Goal: Information Seeking & Learning: Understand process/instructions

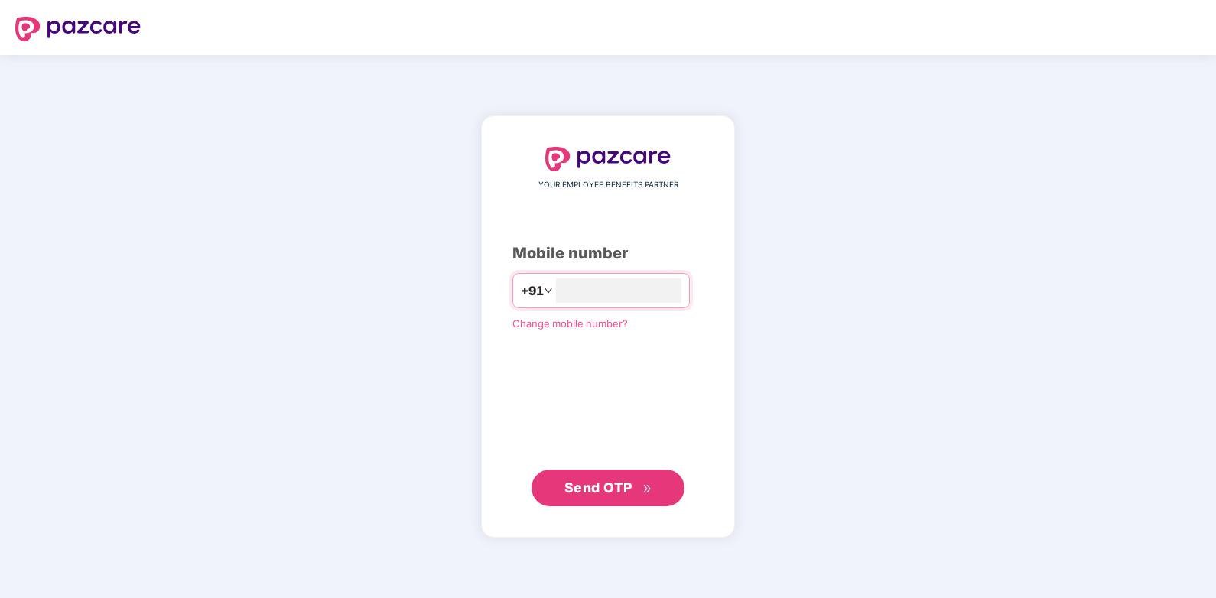
type input "**********"
click at [608, 491] on span "Send OTP" at bounding box center [599, 488] width 68 height 16
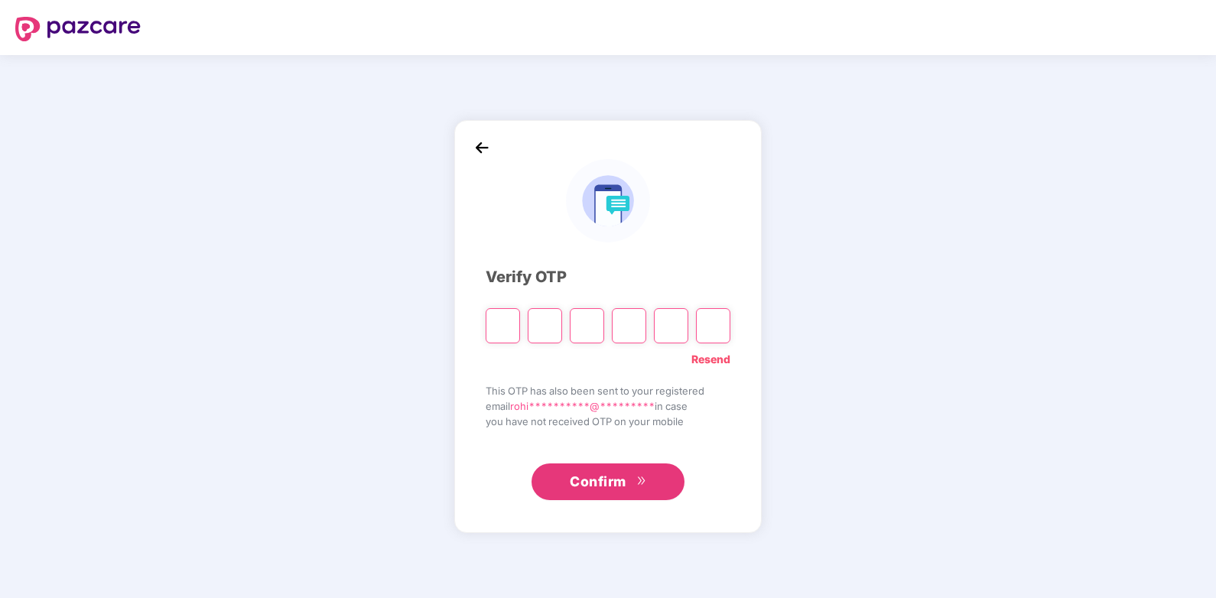
type input "*"
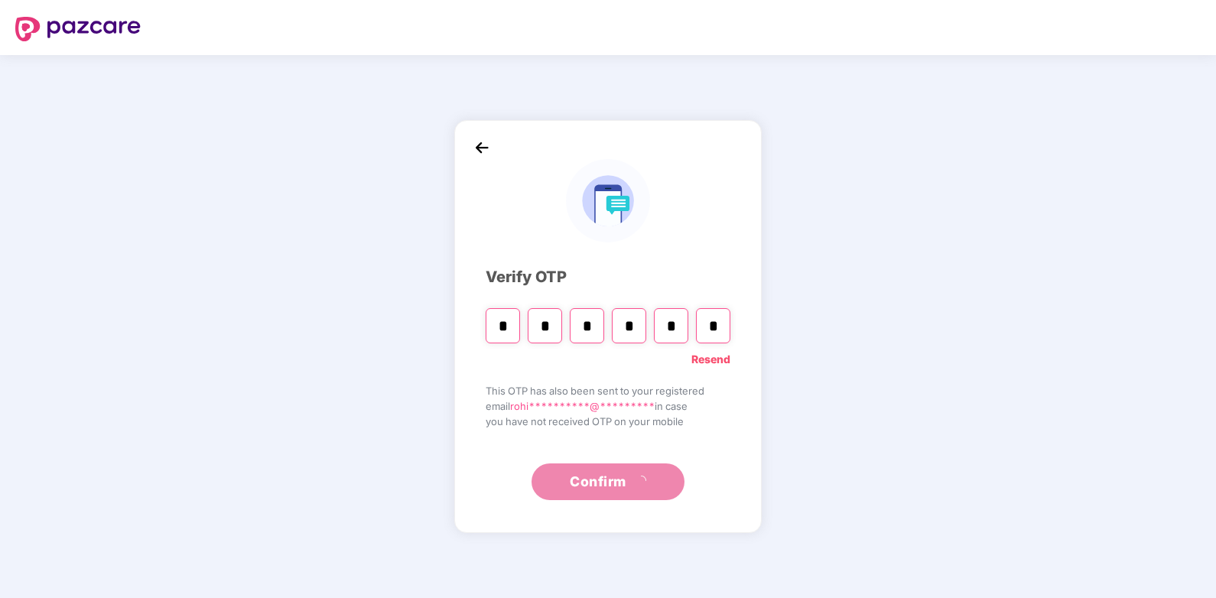
type input "*"
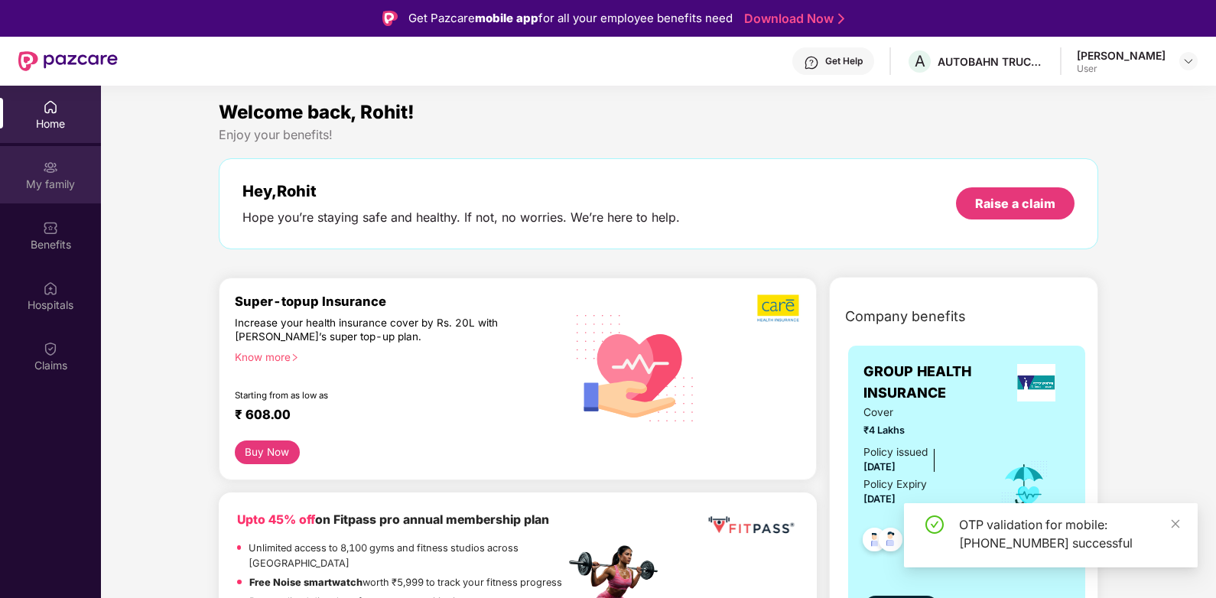
click at [45, 191] on div "My family" at bounding box center [50, 184] width 101 height 15
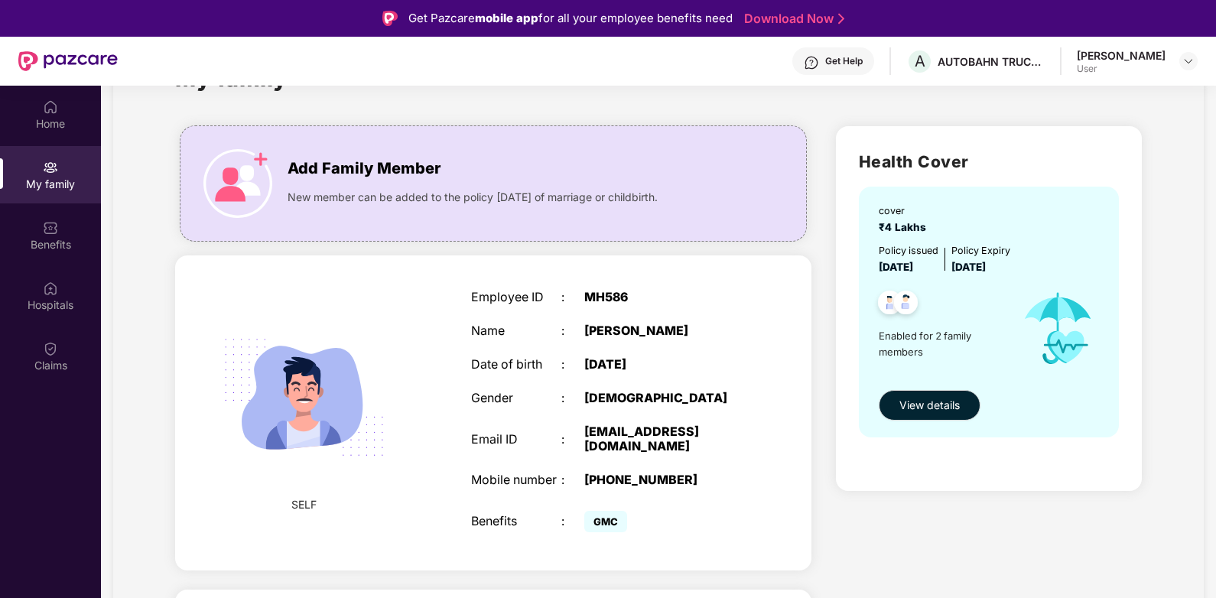
scroll to position [297, 0]
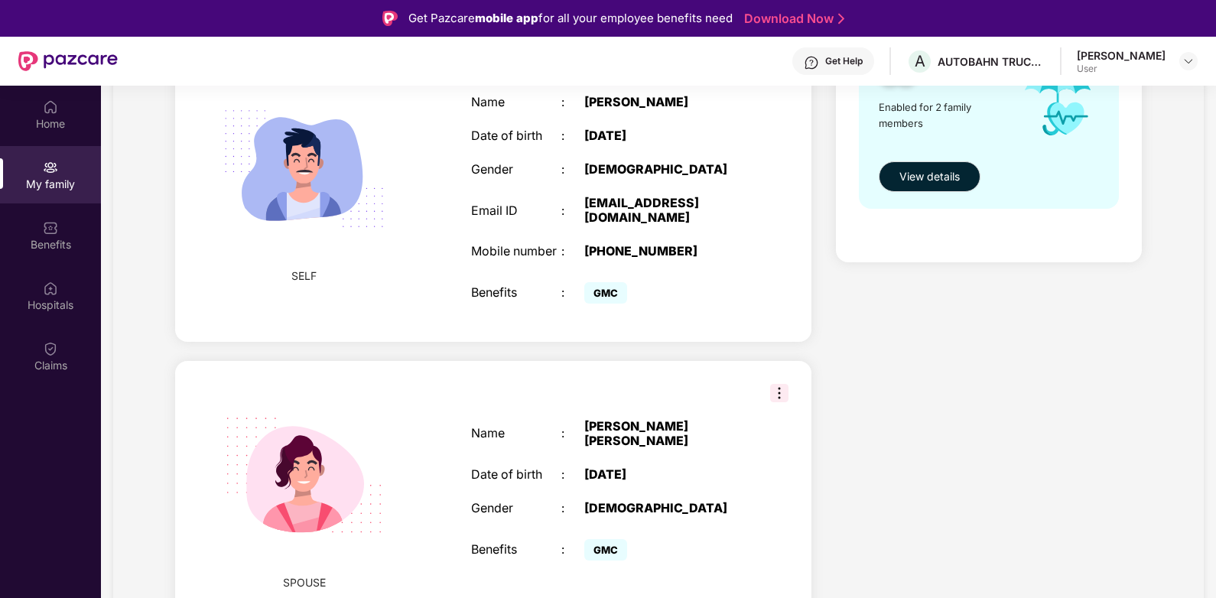
click at [772, 392] on img at bounding box center [779, 393] width 18 height 18
click at [902, 366] on div "Health Cover cover ₹4 Lakhs Policy issued [DATE] Policy Expiry [DATE] Enabled f…" at bounding box center [989, 263] width 331 height 756
click at [66, 247] on div "Benefits" at bounding box center [50, 244] width 101 height 15
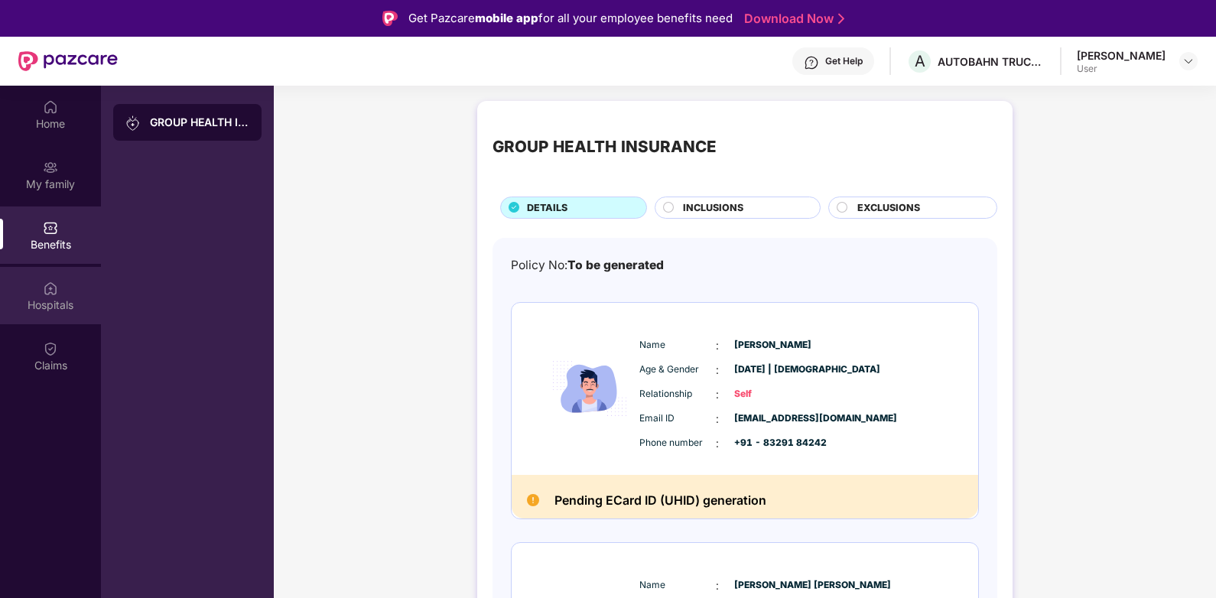
click at [43, 299] on div "Hospitals" at bounding box center [50, 305] width 101 height 15
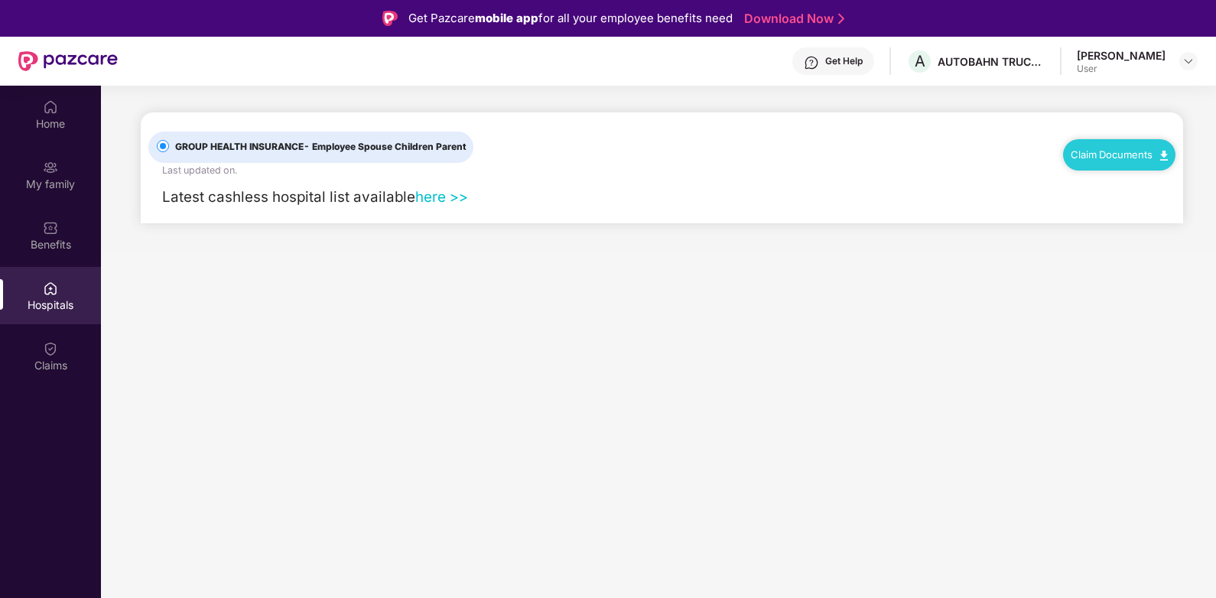
click at [1153, 151] on link "Claim Documents" at bounding box center [1119, 154] width 97 height 12
click at [1161, 181] on link "Claim Form" at bounding box center [1125, 182] width 99 height 33
click at [1161, 154] on img at bounding box center [1165, 156] width 8 height 10
click at [1164, 214] on link "Claim Process" at bounding box center [1125, 213] width 99 height 33
click at [1162, 151] on img at bounding box center [1165, 156] width 8 height 10
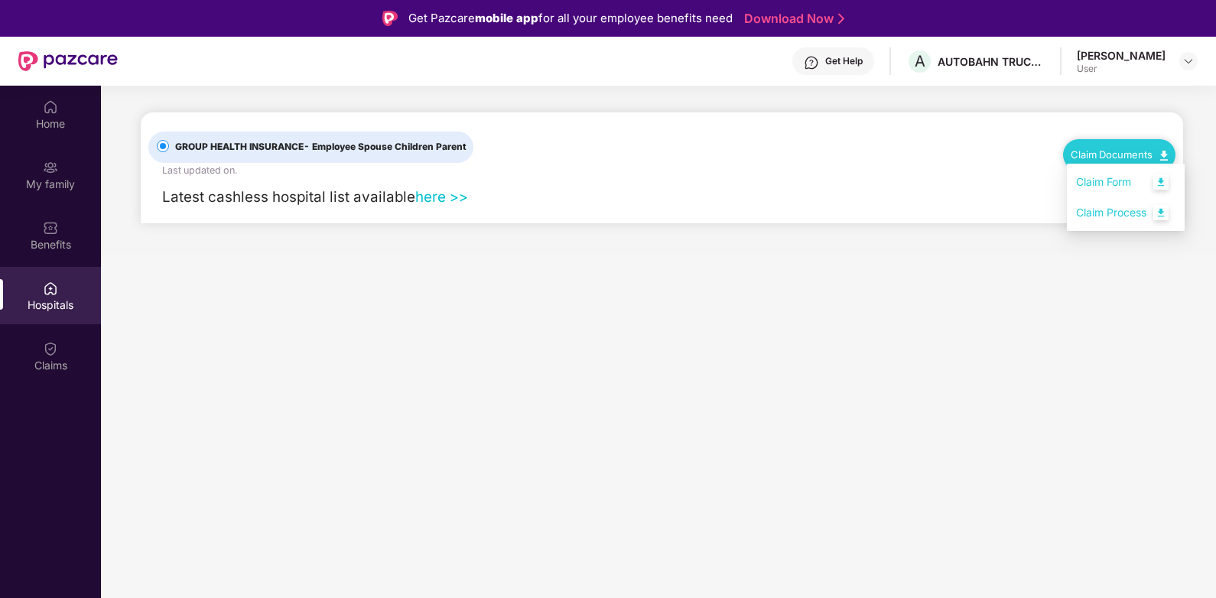
click at [1167, 213] on link "Claim Process" at bounding box center [1125, 213] width 99 height 33
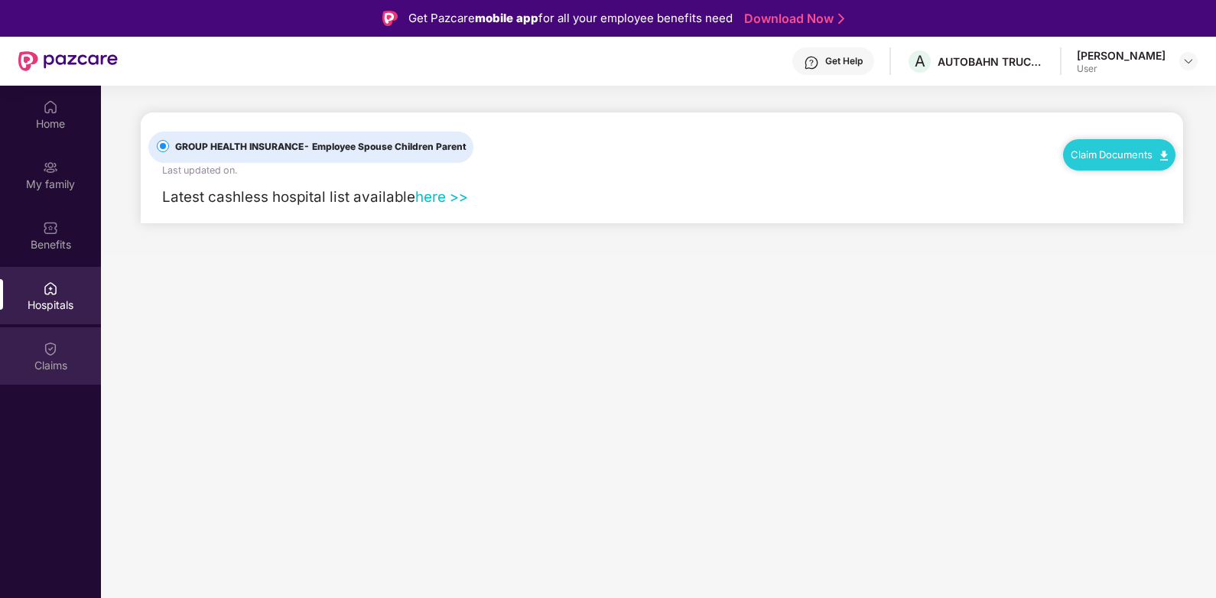
click at [51, 368] on div "Claims" at bounding box center [50, 365] width 101 height 15
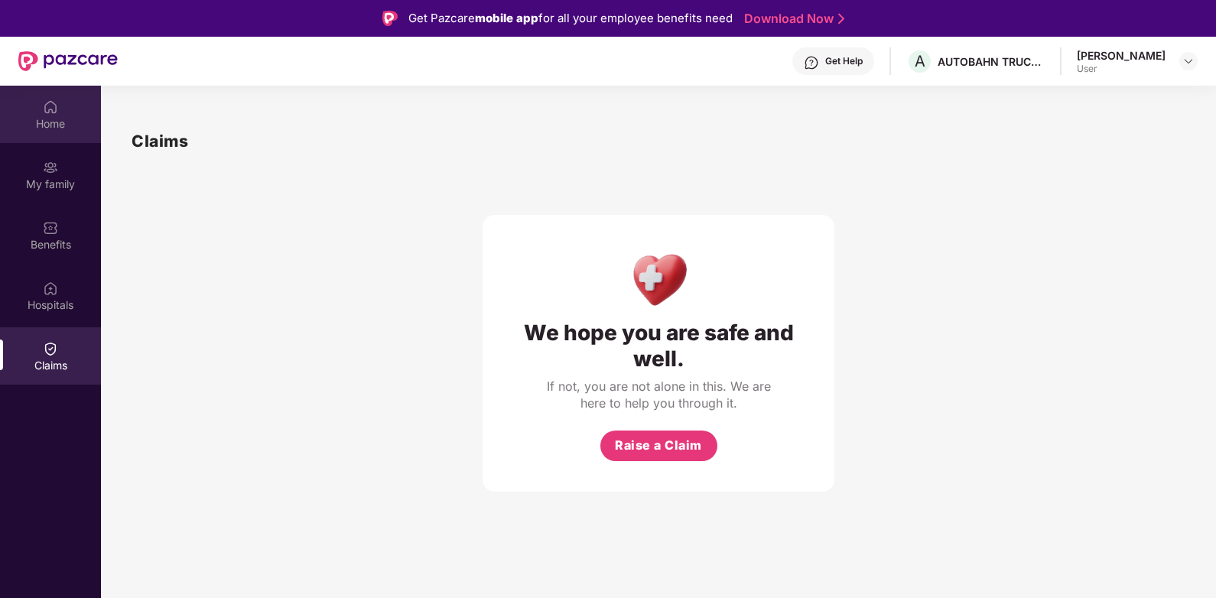
click at [69, 125] on div "Home" at bounding box center [50, 123] width 101 height 15
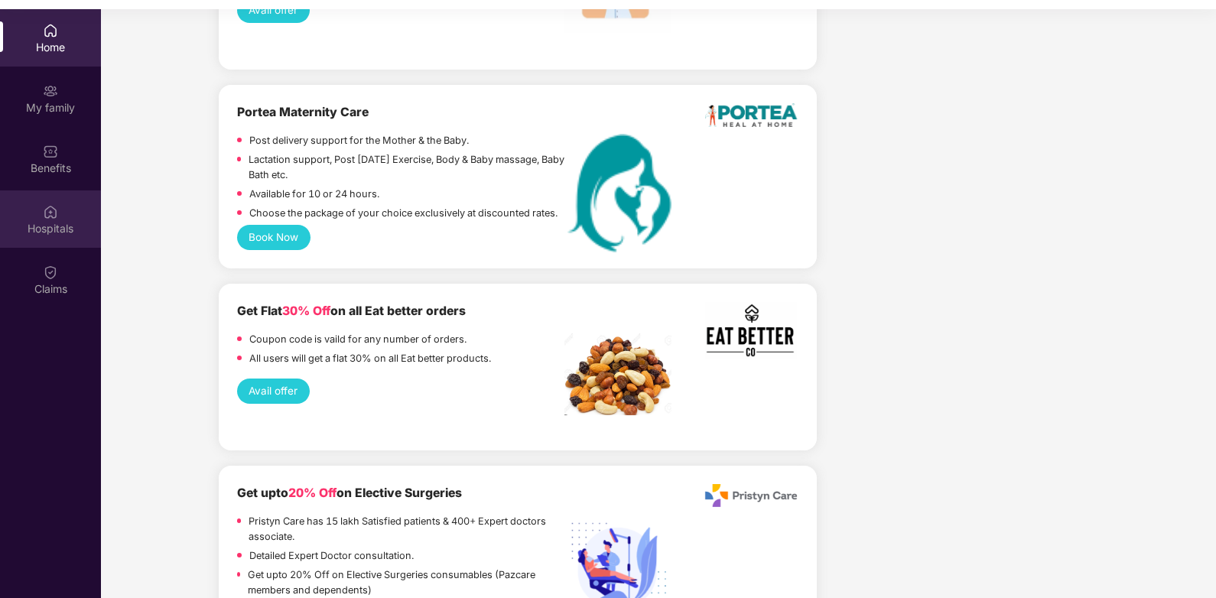
scroll to position [3786, 0]
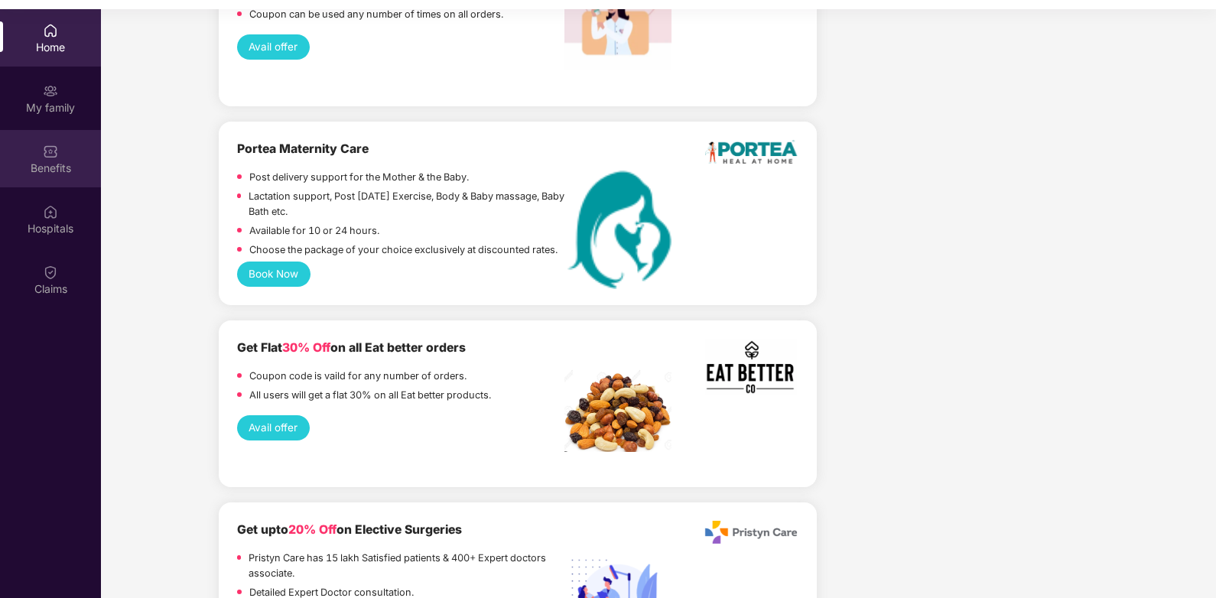
click at [56, 164] on div "Benefits" at bounding box center [50, 168] width 101 height 15
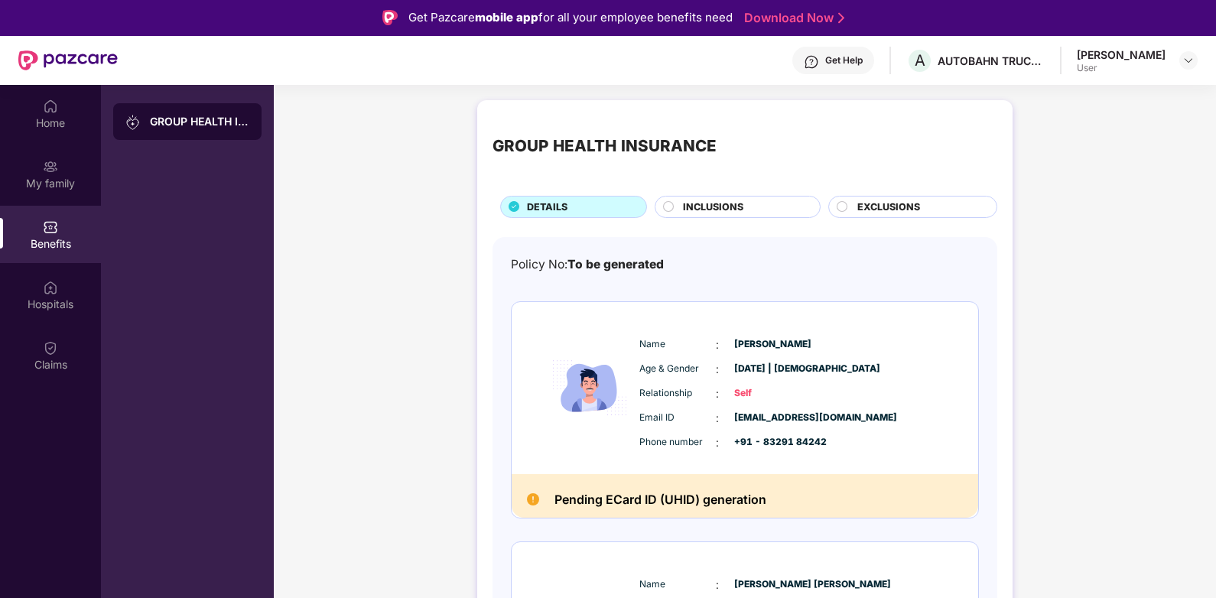
scroll to position [0, 0]
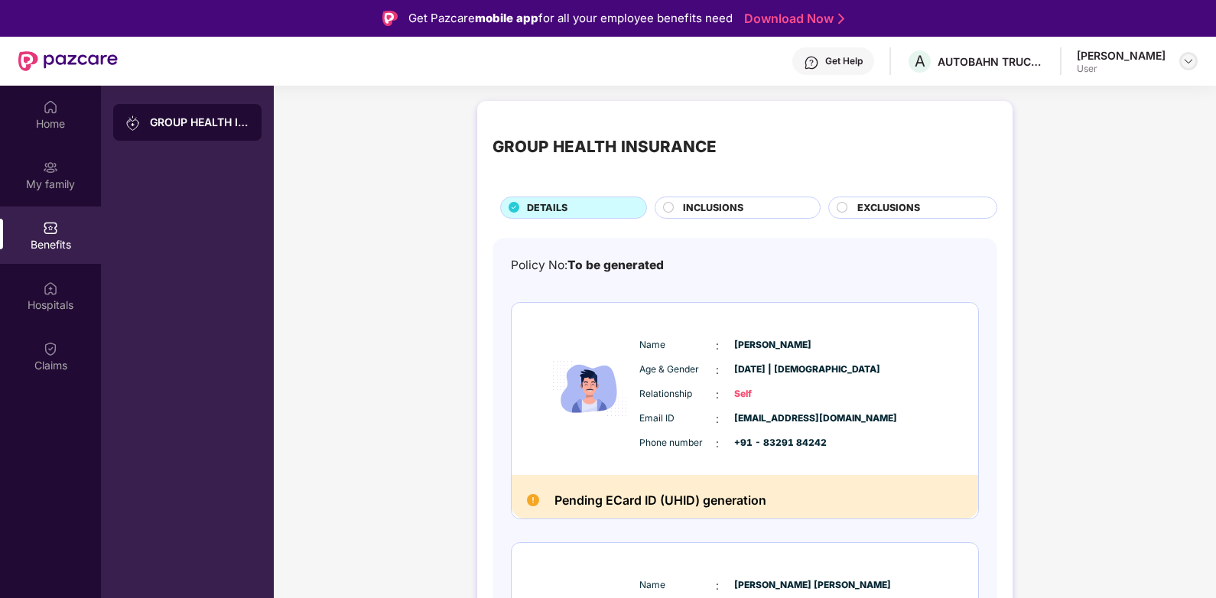
click at [1189, 59] on img at bounding box center [1189, 61] width 12 height 12
click at [1059, 99] on div "Logout" at bounding box center [1117, 98] width 199 height 30
